Goal: Find specific page/section: Find specific page/section

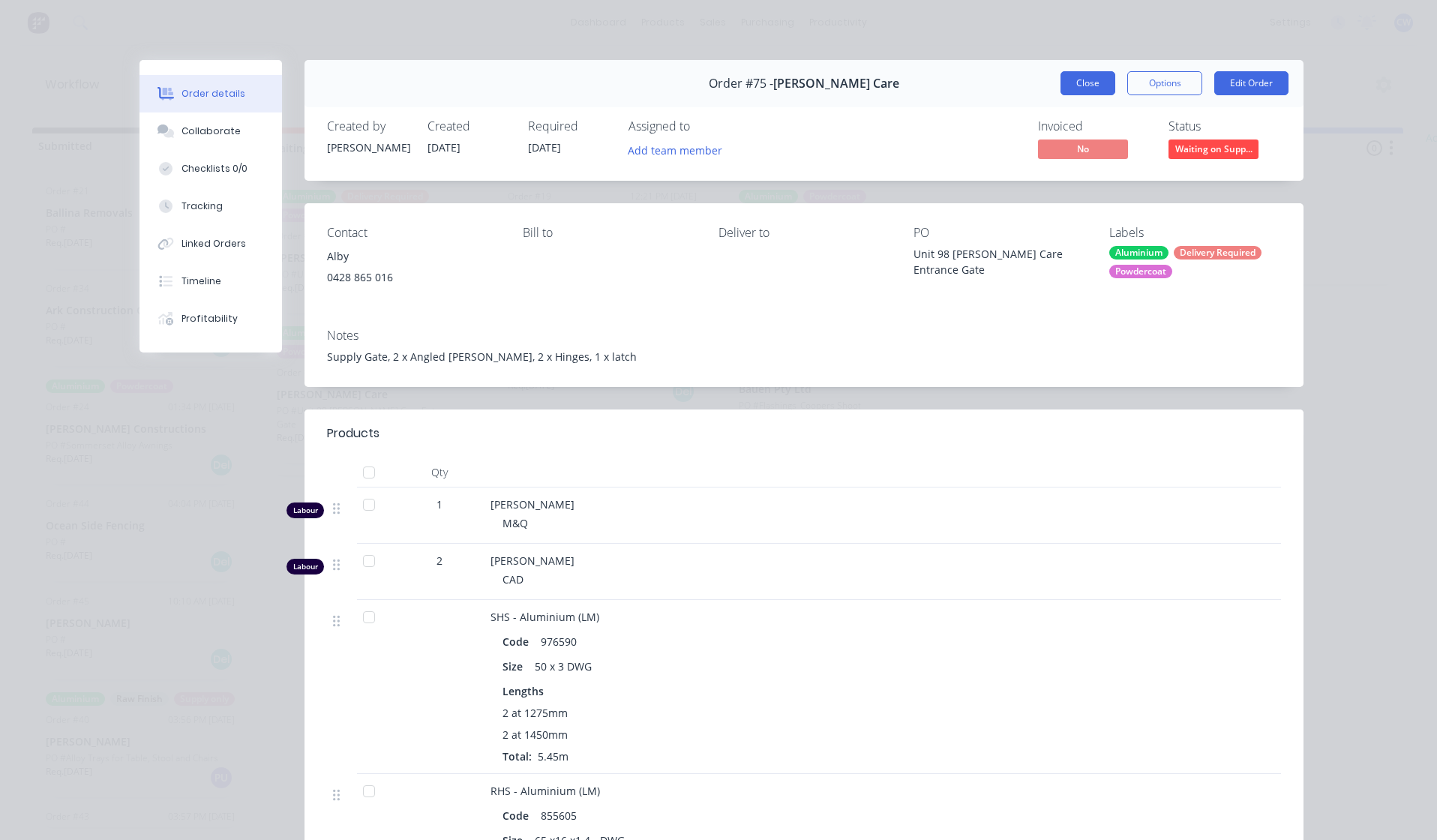
click at [1093, 82] on button "Close" at bounding box center [1088, 83] width 54 height 24
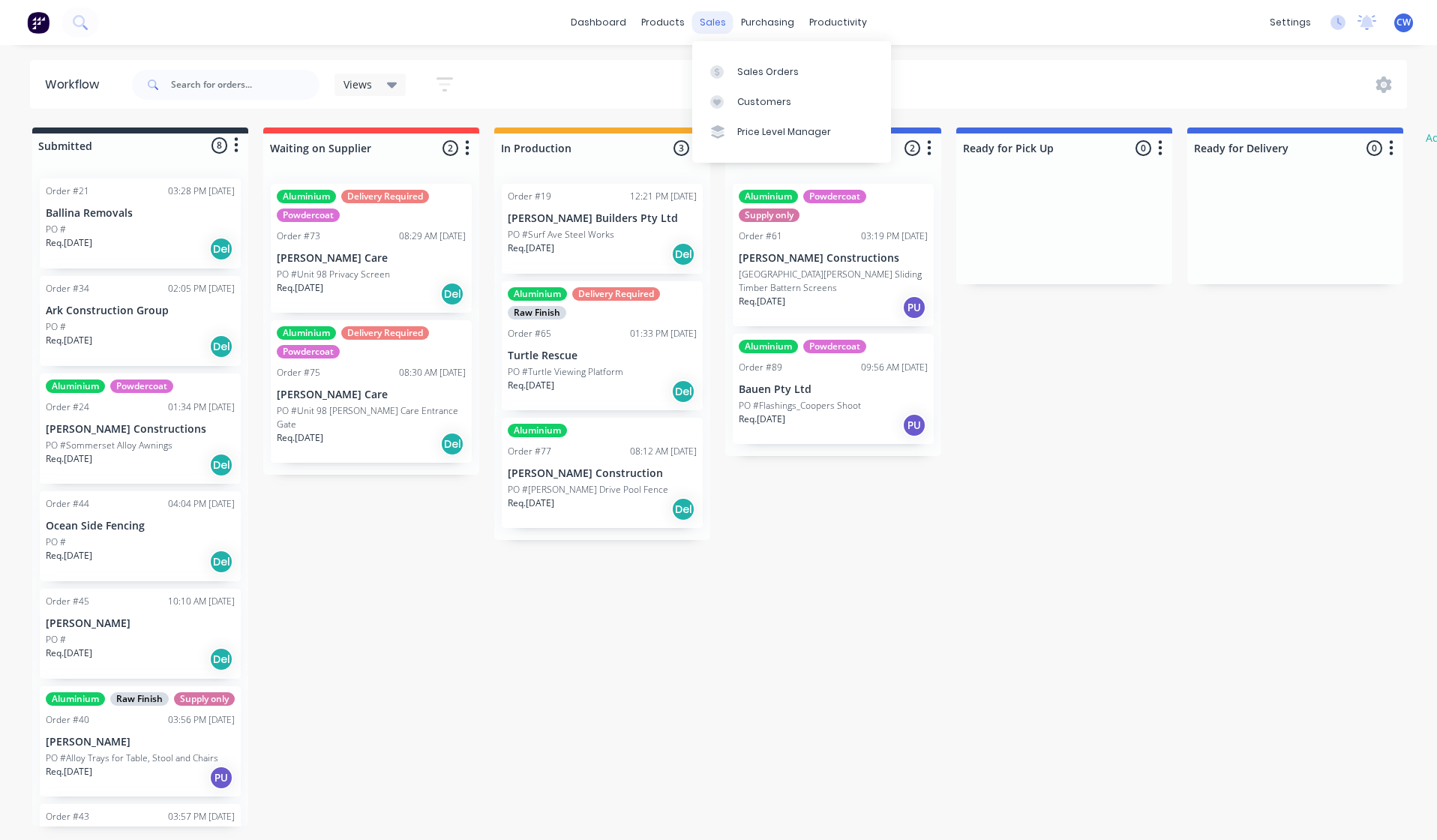
click at [720, 24] on div "sales" at bounding box center [713, 22] width 42 height 22
click at [767, 70] on div "Sales Orders" at bounding box center [768, 72] width 62 height 14
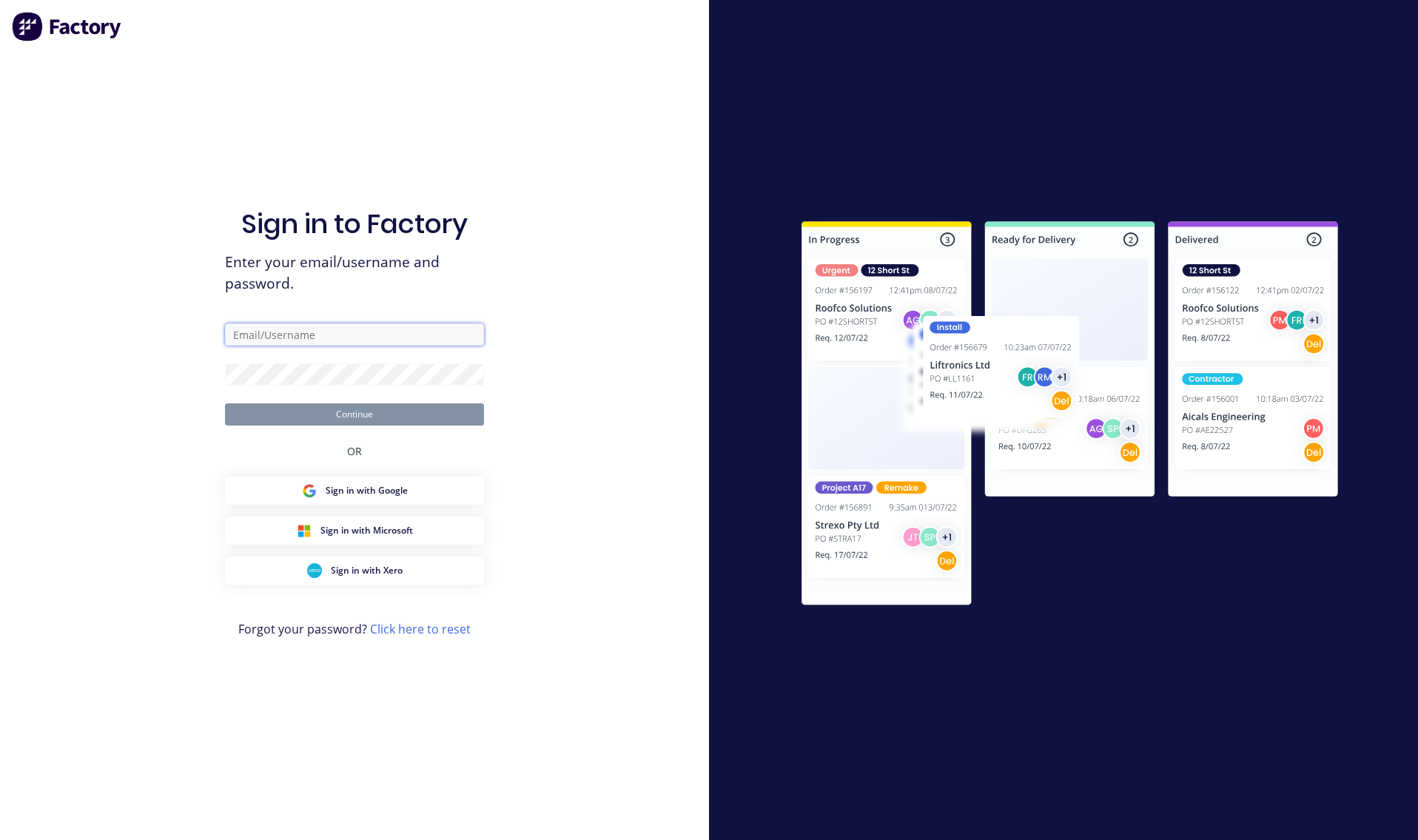
type input "[EMAIL_ADDRESS][DOMAIN_NAME]"
click at [385, 413] on button "Continue" at bounding box center [354, 414] width 259 height 22
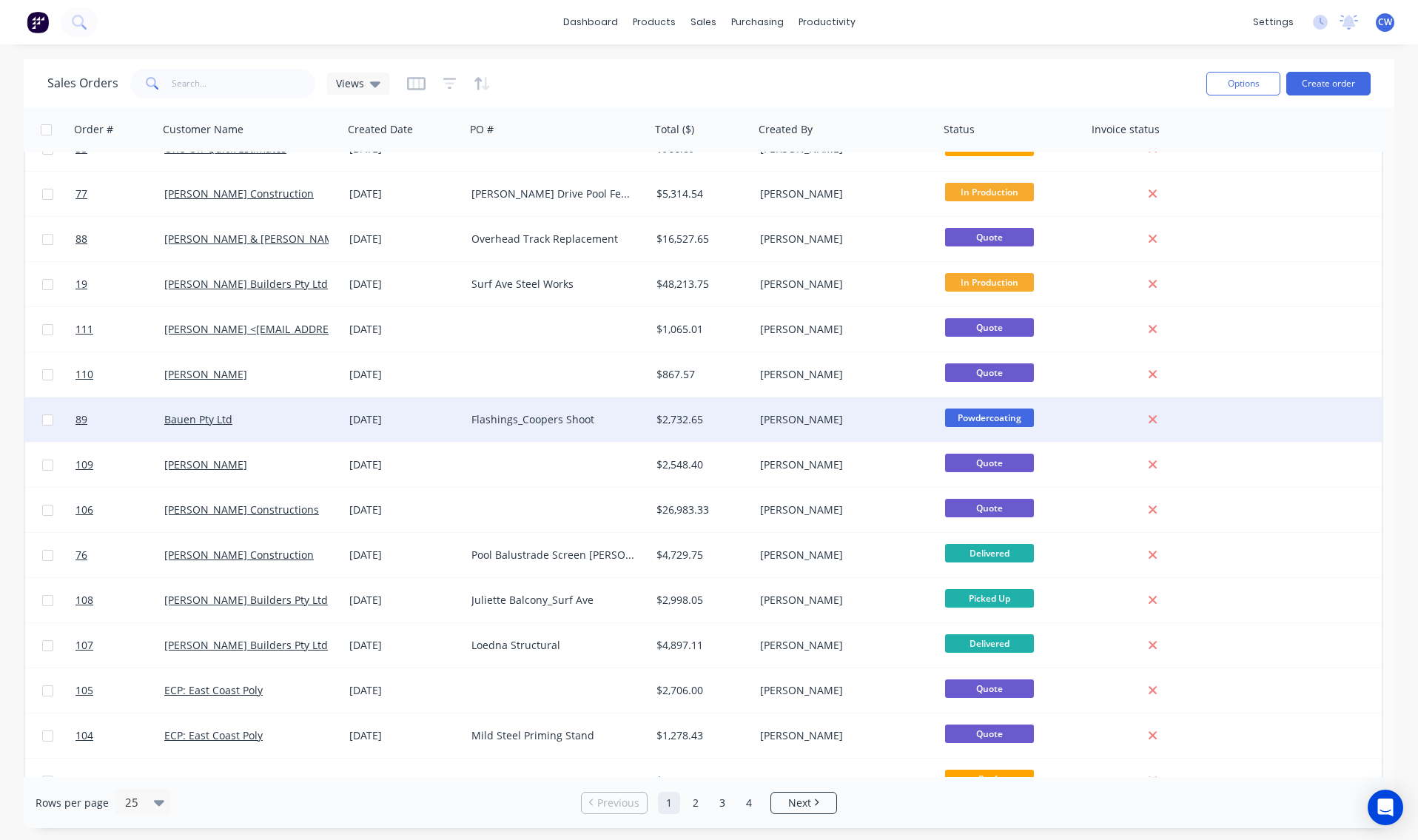
scroll to position [133, 0]
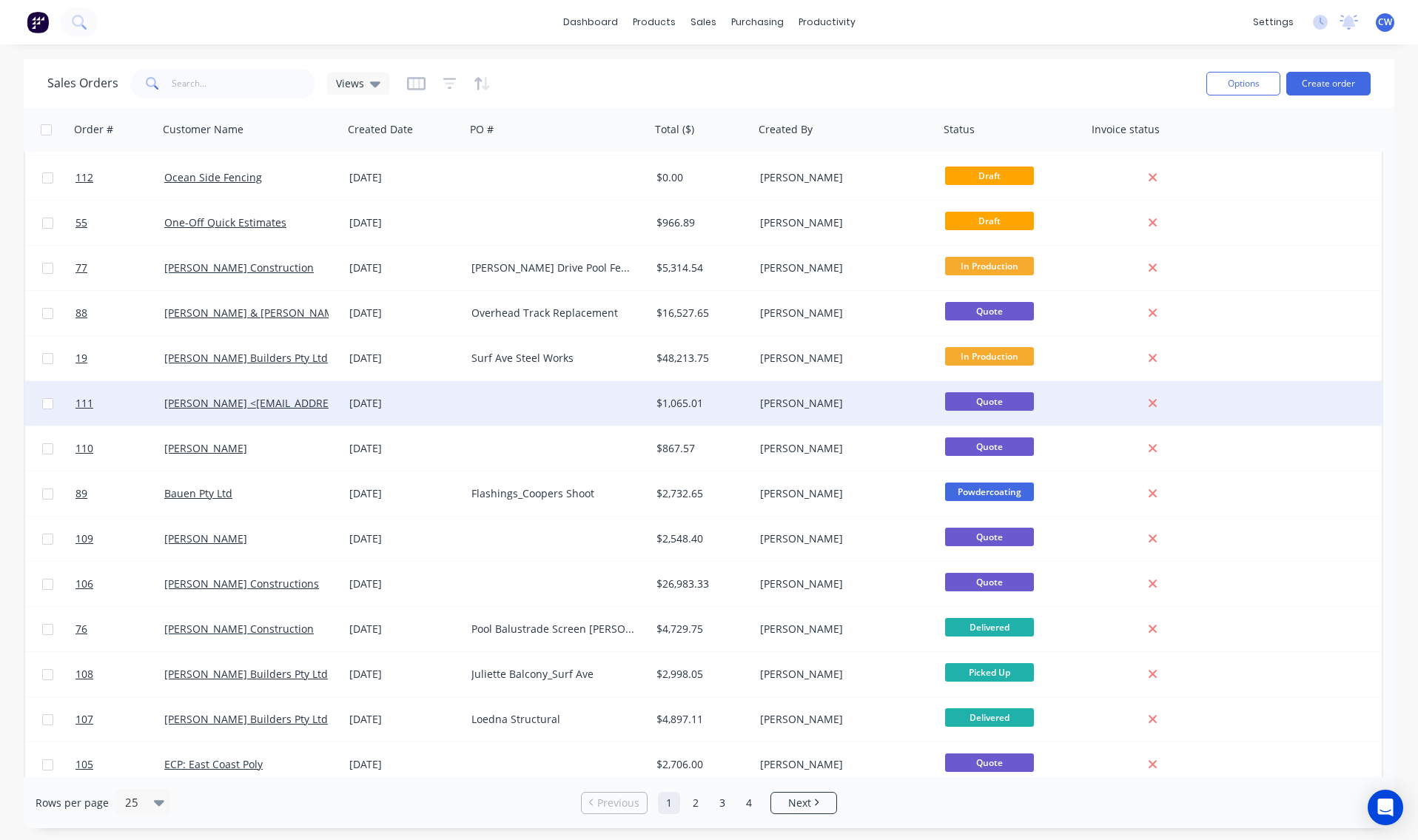
click at [537, 399] on div at bounding box center [558, 403] width 185 height 44
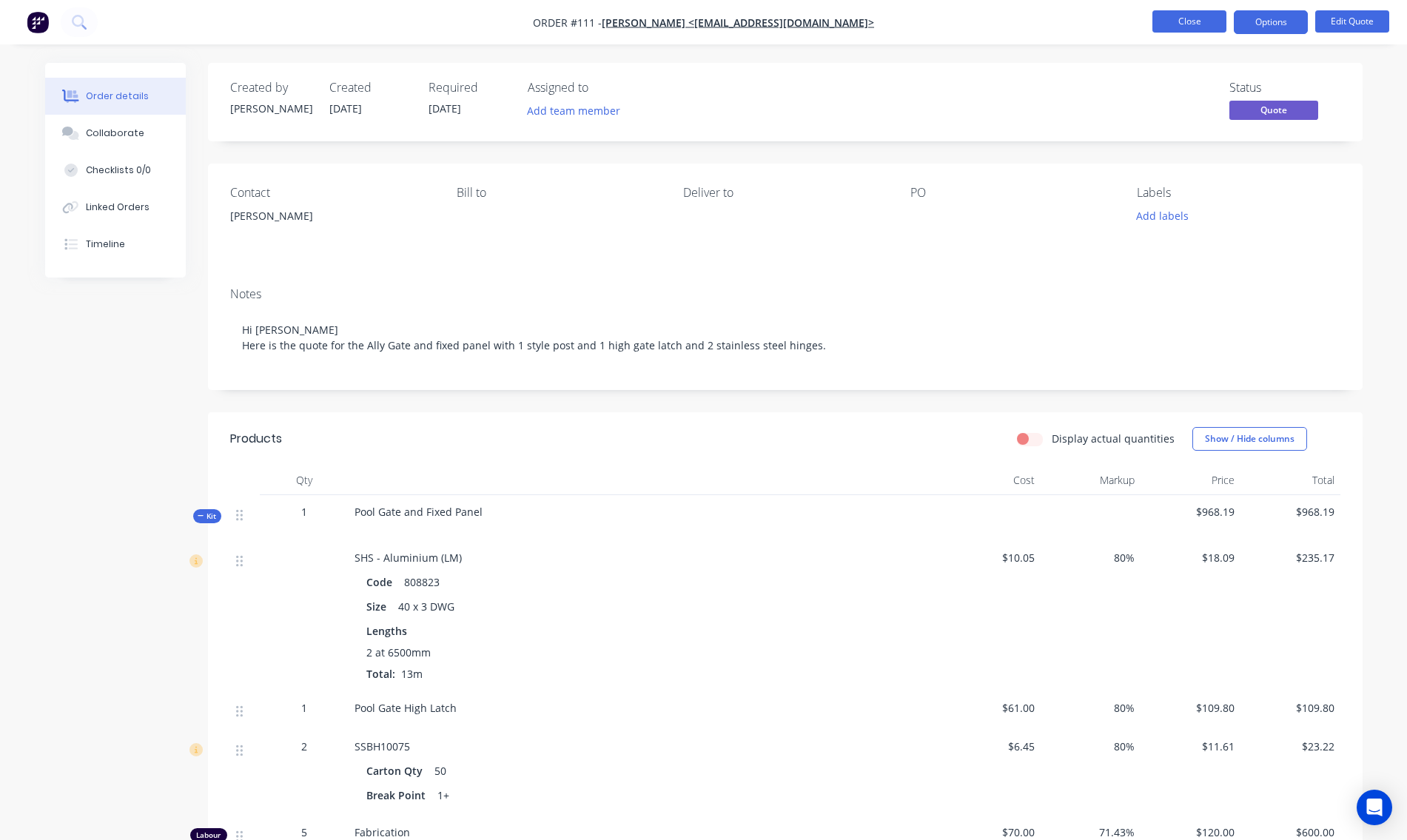
click at [1192, 17] on button "Close" at bounding box center [1190, 21] width 74 height 22
